Goal: Information Seeking & Learning: Learn about a topic

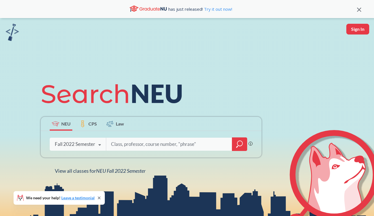
click at [96, 147] on icon at bounding box center [99, 145] width 11 height 16
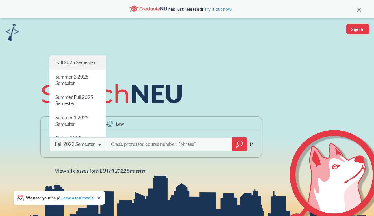
click at [84, 64] on span "Fall 2025 Semester" at bounding box center [75, 62] width 40 height 6
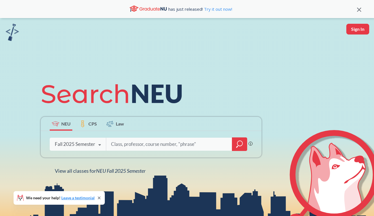
click at [124, 146] on input "search" at bounding box center [169, 144] width 118 height 12
type input "psychology"
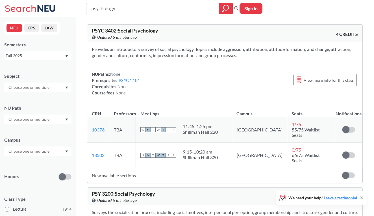
click at [181, 94] on div "NUPaths: None Prerequisites: PSYC 1101 Corequisites: None Course fees: None Vie…" at bounding box center [225, 83] width 266 height 25
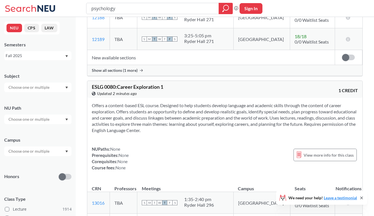
scroll to position [5897, 0]
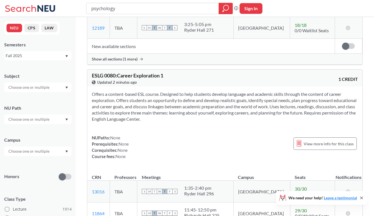
click at [66, 89] on div at bounding box center [37, 88] width 67 height 10
click at [43, 131] on div "PSYC ( 50 )" at bounding box center [39, 134] width 64 height 6
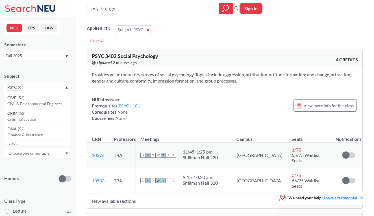
scroll to position [144, 0]
click at [51, 101] on p "Criminal Justice" at bounding box center [39, 101] width 64 height 6
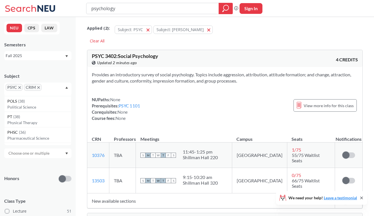
scroll to position [358, 0]
click at [53, 118] on p "Pharmaceutical Science" at bounding box center [39, 121] width 64 height 6
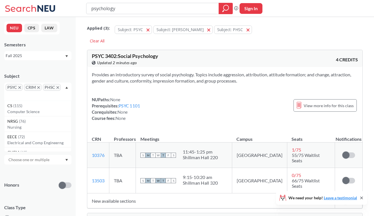
click at [179, 94] on div "Provides an introductory survey of social psychology. Topics include aggression…" at bounding box center [224, 98] width 275 height 63
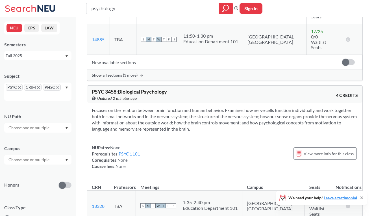
scroll to position [652, 0]
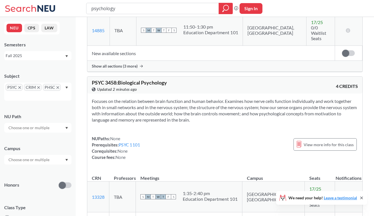
click at [51, 124] on div at bounding box center [37, 128] width 67 height 10
click at [70, 102] on div "Subject PSYC [PERSON_NAME] PHSC NU Path Writing Intensive ( 18 ) Societies/Inst…" at bounding box center [37, 186] width 67 height 239
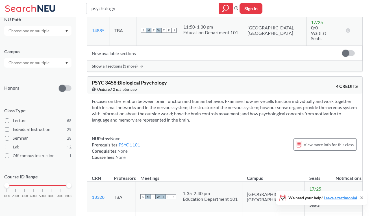
scroll to position [96, 0]
click at [206, 135] on div "NUPaths: None Prerequisites: PSYC 1101 Corequisites: None Course fees: None Vie…" at bounding box center [225, 147] width 266 height 25
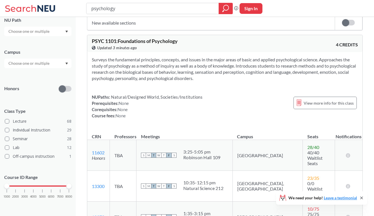
scroll to position [1251, 0]
click at [335, 99] on span "View more info for this class" at bounding box center [329, 102] width 50 height 7
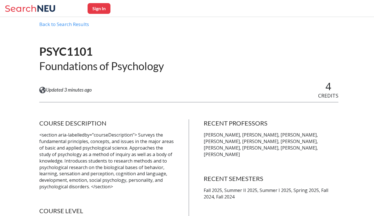
scroll to position [20, 0]
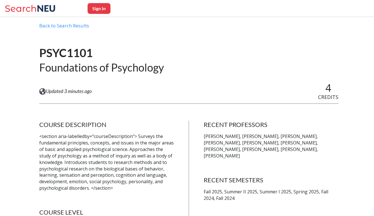
click at [289, 60] on div "PSYC1101 Foundations of Psychology" at bounding box center [188, 60] width 299 height 44
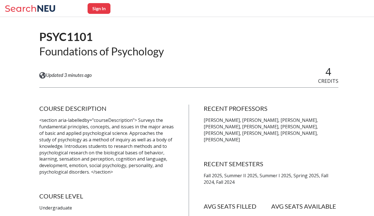
scroll to position [32, 0]
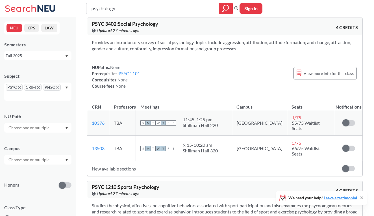
scroll to position [1251, 0]
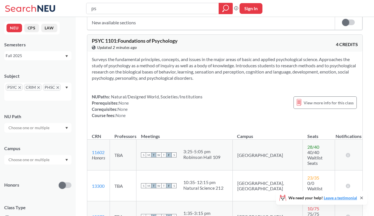
type input "p"
click at [74, 22] on div "NEU CPS LAW Semesters Fall 2025 Subject PSYC [PERSON_NAME] PHSC NU Path Campus …" at bounding box center [38, 116] width 76 height 199
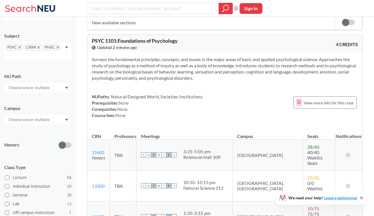
scroll to position [73, 0]
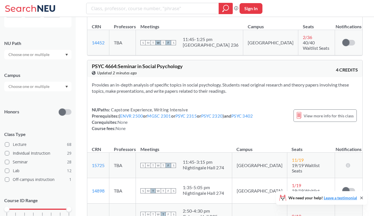
scroll to position [1591, 0]
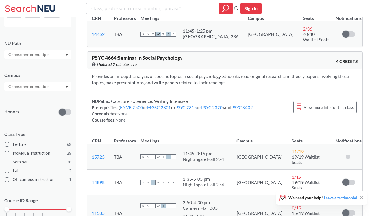
click at [46, 89] on input "text" at bounding box center [29, 86] width 47 height 7
type input "oakl"
drag, startPoint x: 37, startPoint y: 123, endPoint x: 26, endPoint y: 99, distance: 26.2
click at [26, 99] on span "[GEOGRAPHIC_DATA], [GEOGRAPHIC_DATA]" at bounding box center [39, 96] width 64 height 12
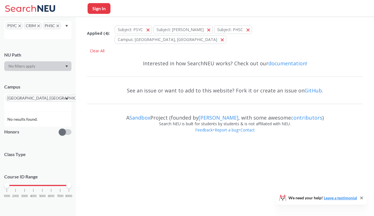
scroll to position [55, 0]
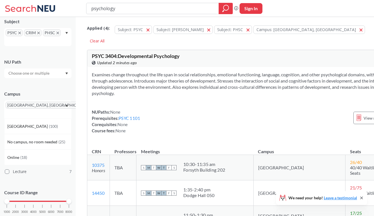
click at [216, 93] on section "Examines change throughout the life span in social relationships, emotional fun…" at bounding box center [255, 83] width 326 height 25
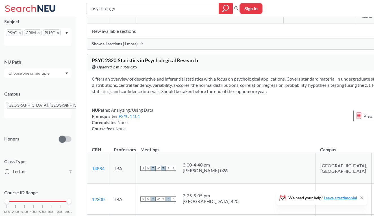
scroll to position [883, 0]
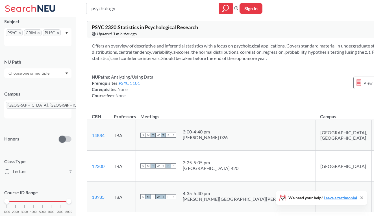
click at [208, 129] on div "3:00 - 4:40 pm" at bounding box center [205, 132] width 45 height 6
click at [316, 108] on th "Campus" at bounding box center [344, 114] width 56 height 12
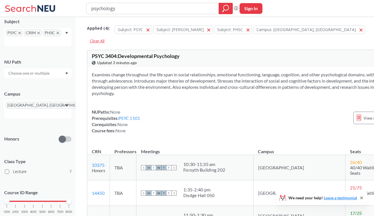
scroll to position [0, 0]
click at [67, 33] on icon "Dropdown arrow" at bounding box center [67, 33] width 3 height 2
click at [47, 73] on div "INFO ( 8 )" at bounding box center [39, 74] width 64 height 6
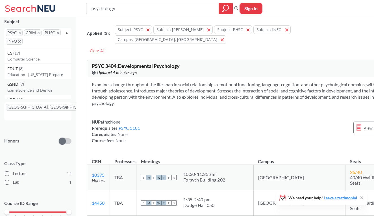
click at [42, 84] on div "GSND ( 7 )" at bounding box center [39, 84] width 64 height 6
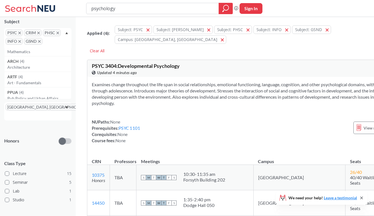
scroll to position [58, 0]
click at [53, 81] on p "Art - Fundamentals" at bounding box center [39, 79] width 64 height 6
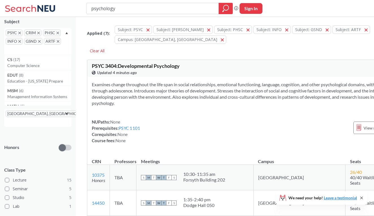
click at [66, 34] on icon "Dropdown arrow" at bounding box center [67, 33] width 3 height 2
click at [66, 34] on icon "Dropdown arrow" at bounding box center [66, 33] width 3 height 2
click at [66, 74] on p "Bioinformatics" at bounding box center [39, 77] width 64 height 6
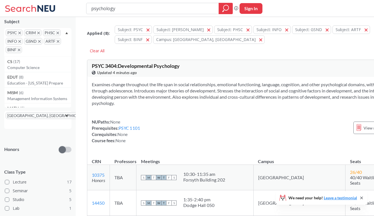
click at [138, 88] on section "Examines change throughout the life span in social relationships, emotional fun…" at bounding box center [255, 93] width 326 height 25
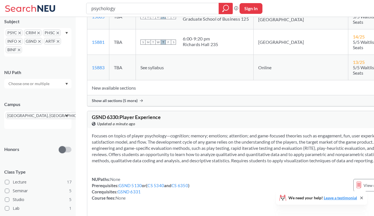
scroll to position [5105, 0]
click at [64, 84] on div at bounding box center [37, 84] width 67 height 10
click at [58, 94] on div "Creative Express/Innov ( 4 )" at bounding box center [39, 96] width 64 height 6
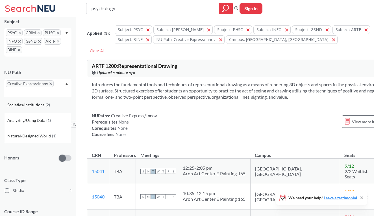
click at [51, 109] on div "Societies/Institutions ( 2 )" at bounding box center [37, 105] width 67 height 16
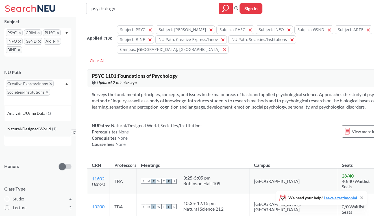
click at [45, 129] on span "Natural/Designed World" at bounding box center [29, 129] width 45 height 6
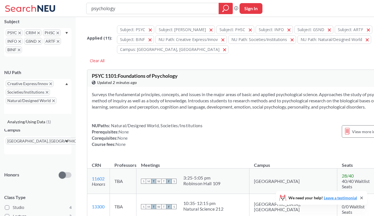
click at [53, 125] on div "Analyzing/Using Data ( 1 )" at bounding box center [39, 122] width 64 height 6
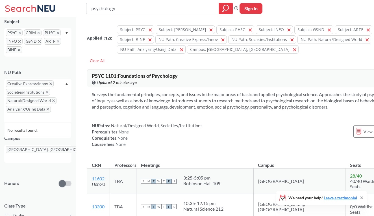
click at [67, 84] on icon "Dropdown arrow" at bounding box center [67, 84] width 3 height 2
click at [69, 69] on div "NU Path" at bounding box center [37, 72] width 67 height 6
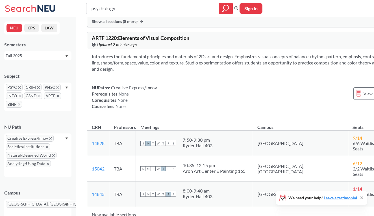
scroll to position [689, 0]
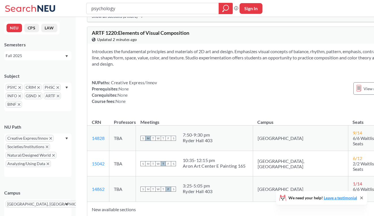
click at [57, 96] on icon "X to remove pill" at bounding box center [58, 96] width 3 height 3
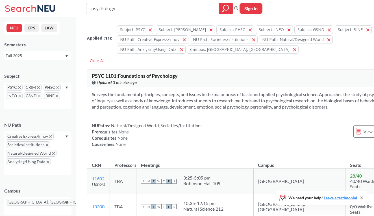
click at [128, 118] on div "Surveys the fundamental principles, concepts, and issues in the major areas of …" at bounding box center [254, 122] width 335 height 70
click at [42, 104] on div "PSYC [PERSON_NAME] PHSC INFO GSND BINF" at bounding box center [37, 96] width 67 height 27
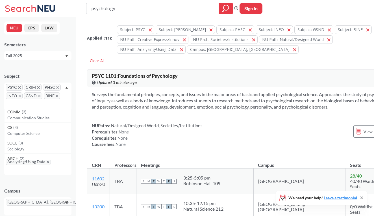
scroll to position [31, 0]
click at [57, 118] on p "Communication Studies" at bounding box center [39, 120] width 64 height 6
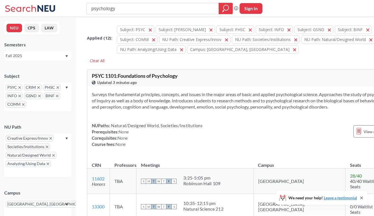
click at [103, 123] on div "Surveys the fundamental principles, concepts, and issues in the major areas of …" at bounding box center [254, 122] width 335 height 70
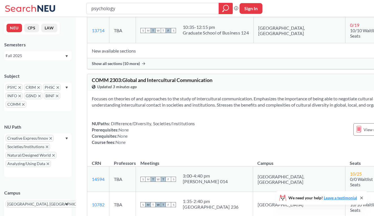
scroll to position [804, 0]
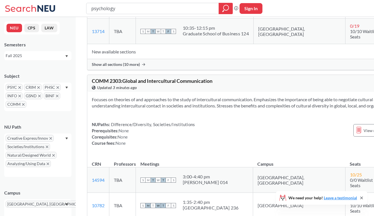
click at [66, 89] on div "PSYC [PERSON_NAME] PHSC INFO GSND BINF COMM" at bounding box center [37, 97] width 67 height 29
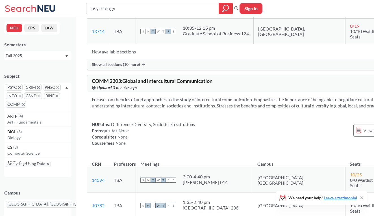
click at [67, 87] on icon "Dropdown arrow" at bounding box center [67, 88] width 3 height 2
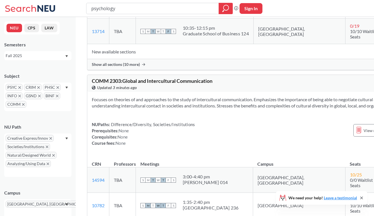
click at [67, 87] on icon "Dropdown arrow" at bounding box center [67, 87] width 3 height 2
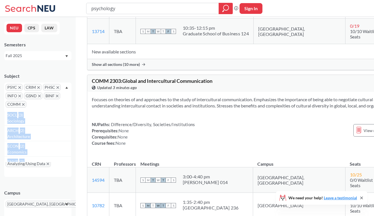
scroll to position [48, 0]
click at [58, 124] on div "SOCL ( 3 ) Sociology" at bounding box center [37, 118] width 67 height 16
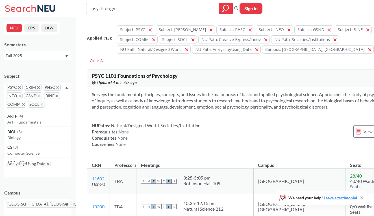
click at [277, 136] on div "NUPaths: Natural/Designed World, Societies/Institutions Prerequisites: None Cor…" at bounding box center [255, 134] width 326 height 25
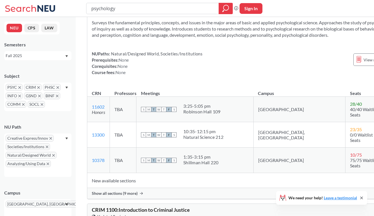
scroll to position [67, 0]
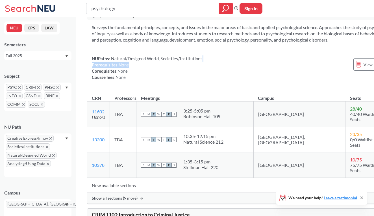
click at [237, 67] on div "NUPaths: Natural/Designed World, Societies/Institutions Prerequisites: None Cor…" at bounding box center [255, 67] width 326 height 25
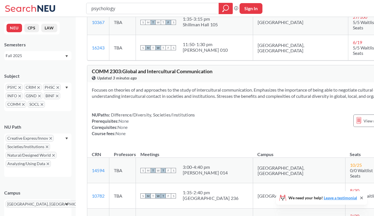
scroll to position [1193, 0]
